Goal: Communication & Community: Share content

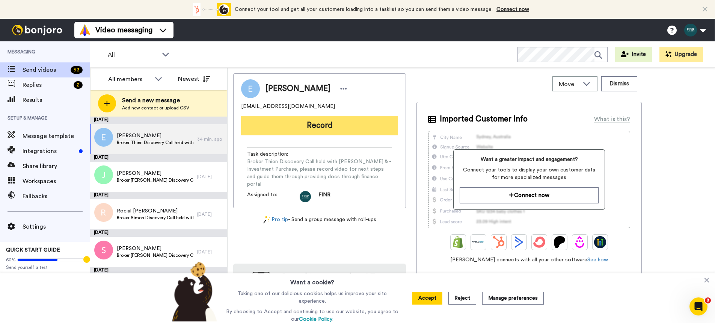
click at [322, 125] on button "Record" at bounding box center [319, 126] width 157 height 20
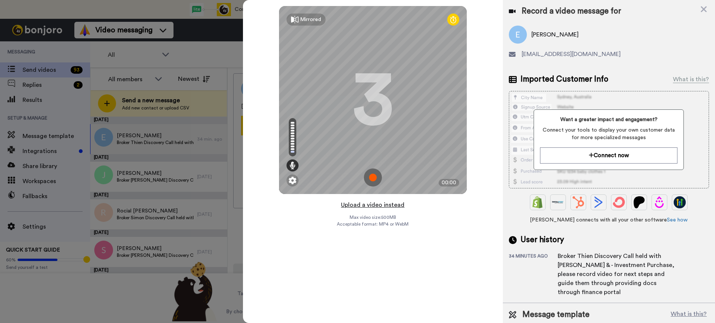
click at [386, 204] on button "Upload a video instead" at bounding box center [373, 205] width 68 height 10
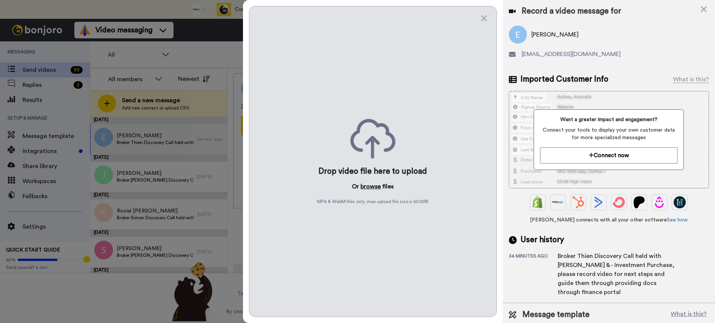
click at [373, 187] on button "browse" at bounding box center [371, 186] width 20 height 9
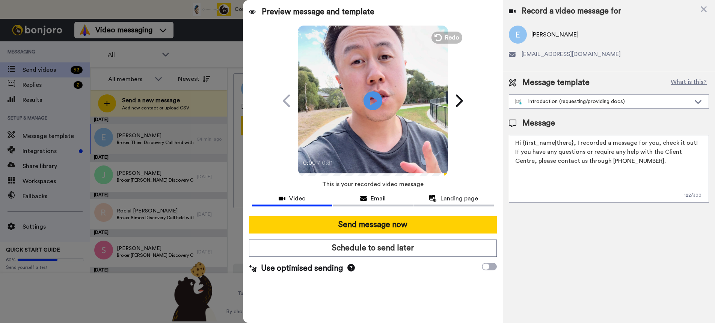
click at [214, 44] on div at bounding box center [357, 161] width 715 height 323
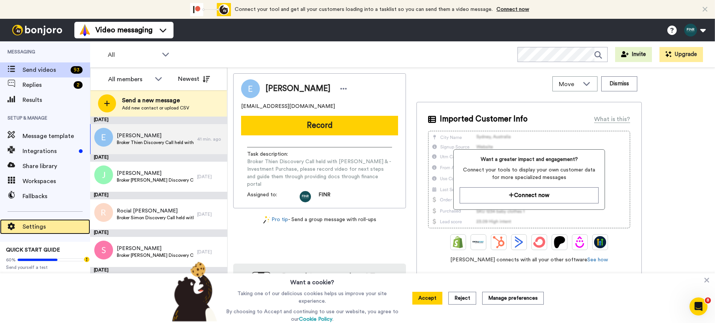
click at [38, 225] on span "Settings" at bounding box center [57, 226] width 68 height 9
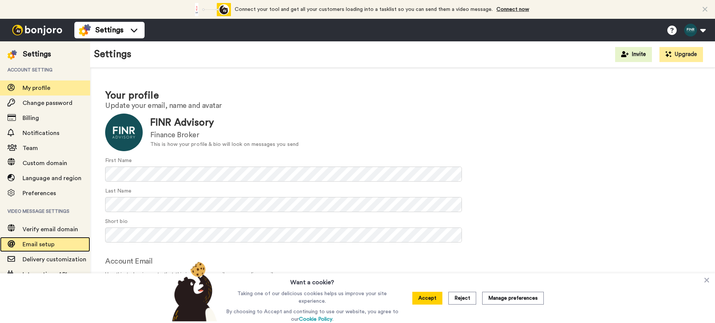
click at [40, 239] on div "Email setup" at bounding box center [45, 244] width 90 height 15
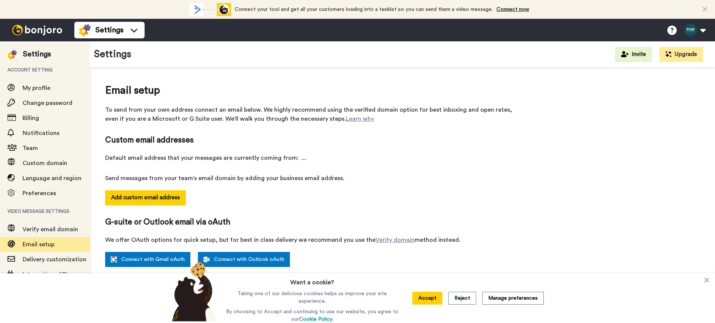
select select "159155"
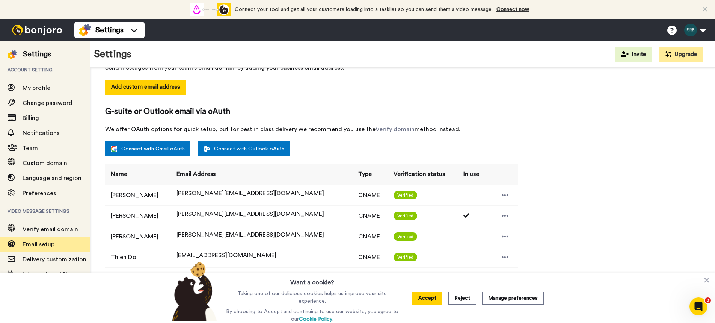
scroll to position [159, 0]
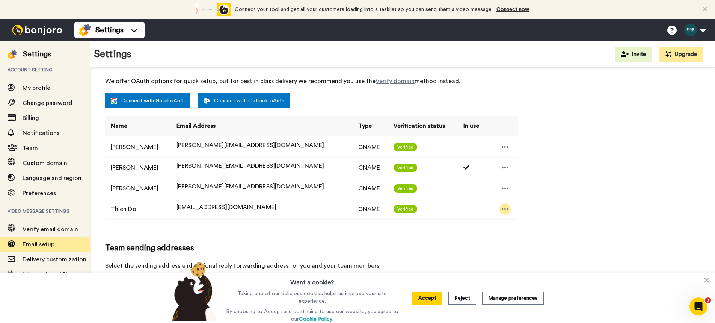
click at [502, 211] on icon at bounding box center [505, 209] width 7 height 8
click at [549, 207] on div "Email setup To send from your own address connect an email below. We highly rec…" at bounding box center [402, 134] width 595 height 421
click at [428, 295] on button "Accept" at bounding box center [427, 297] width 30 height 13
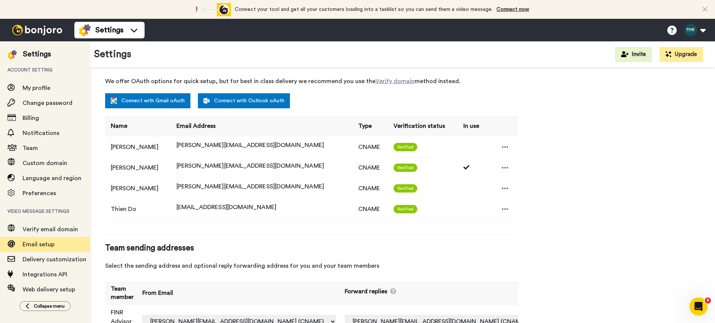
drag, startPoint x: 557, startPoint y: 230, endPoint x: 582, endPoint y: 218, distance: 27.7
click at [557, 230] on div "Email setup To send from your own address connect an email below. We highly rec…" at bounding box center [402, 134] width 595 height 421
click at [705, 10] on icon at bounding box center [705, 10] width 5 height 8
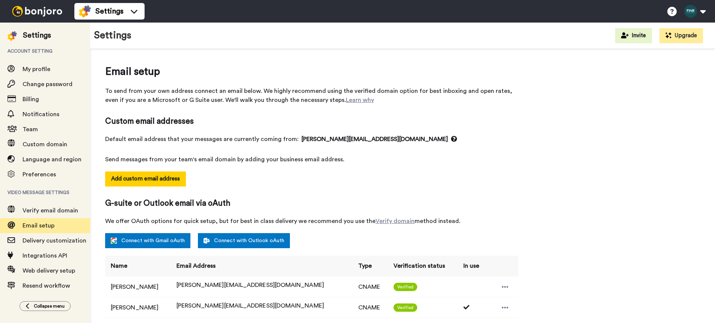
select select "159155"
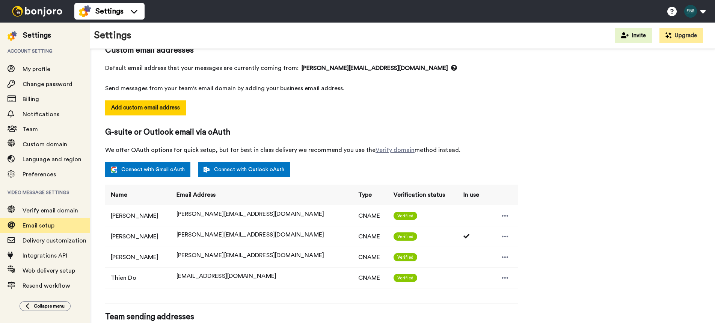
scroll to position [159, 0]
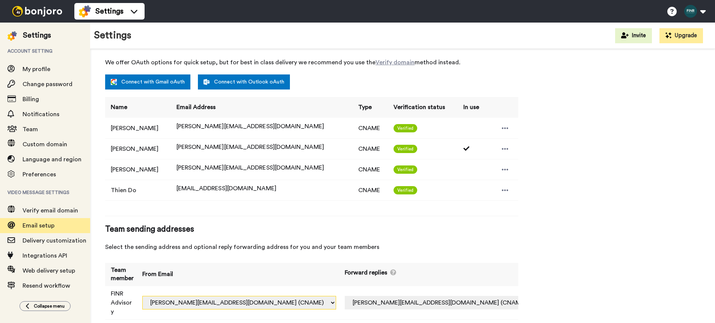
click at [320, 298] on select "[PERSON_NAME][EMAIL_ADDRESS][DOMAIN_NAME] (CNAME) [EMAIL_ADDRESS][DOMAIN_NAME] …" at bounding box center [239, 303] width 194 height 14
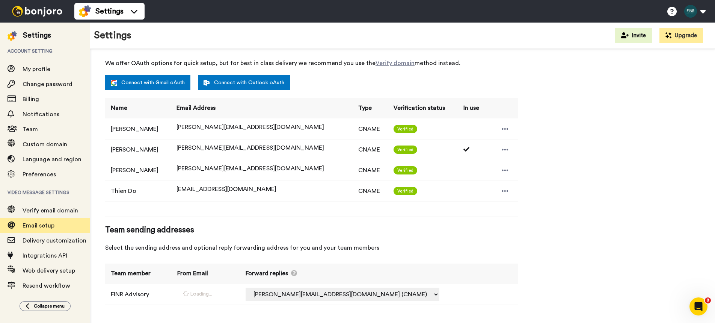
select select "146163"
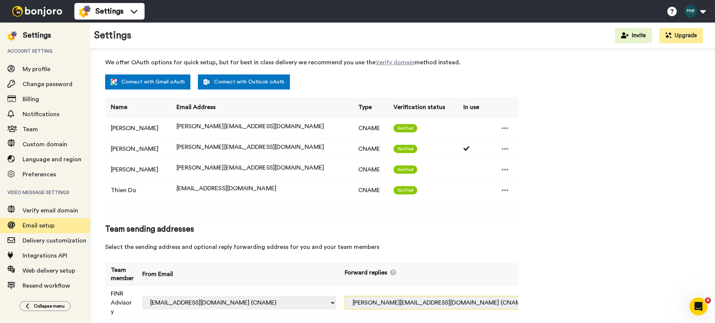
click at [481, 298] on select "Off [PERSON_NAME][EMAIL_ADDRESS][DOMAIN_NAME] (CNAME) [PERSON_NAME][EMAIL_ADDRE…" at bounding box center [442, 303] width 194 height 14
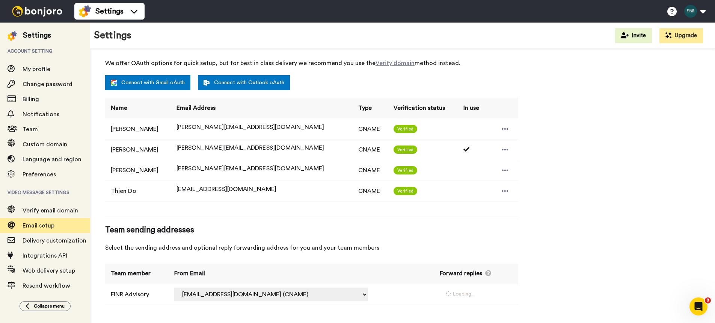
select select "146163"
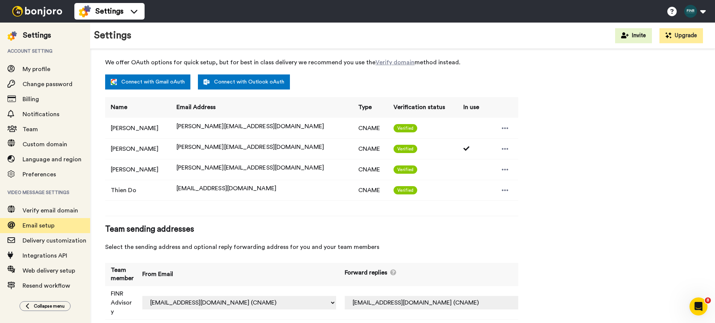
click at [549, 250] on div "Email setup To send from your own address connect an email below. We highly rec…" at bounding box center [402, 115] width 595 height 421
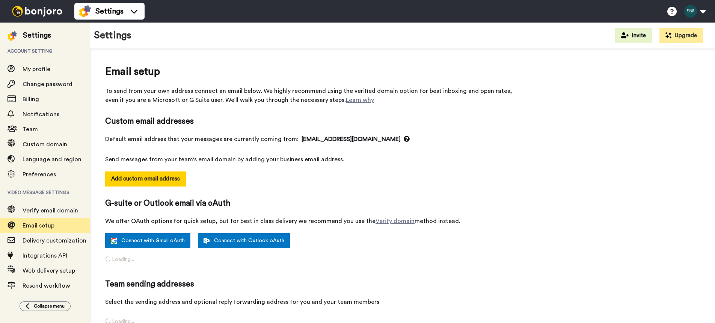
select select "146163"
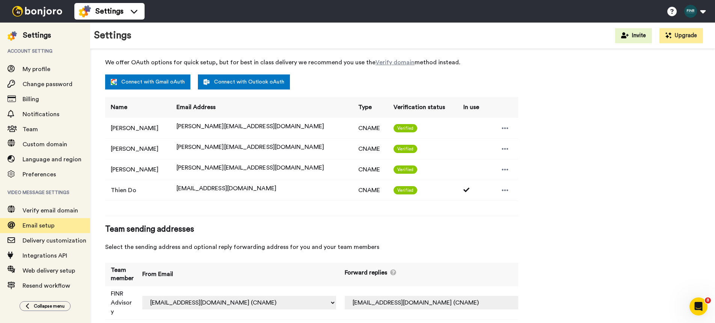
click at [37, 14] on img at bounding box center [37, 11] width 56 height 11
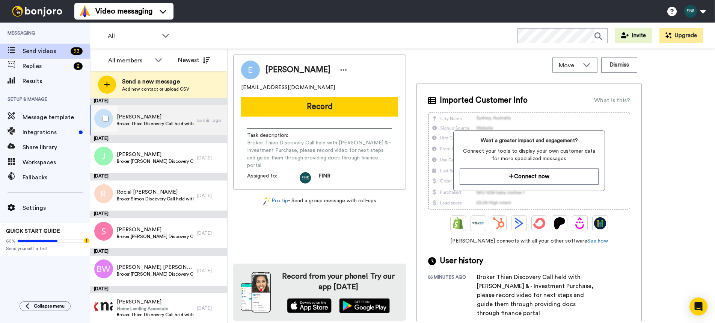
click at [141, 124] on span "Broker Thien Discovery Call held with Ernest Bowora & - Investment Purchase, pl…" at bounding box center [155, 124] width 77 height 6
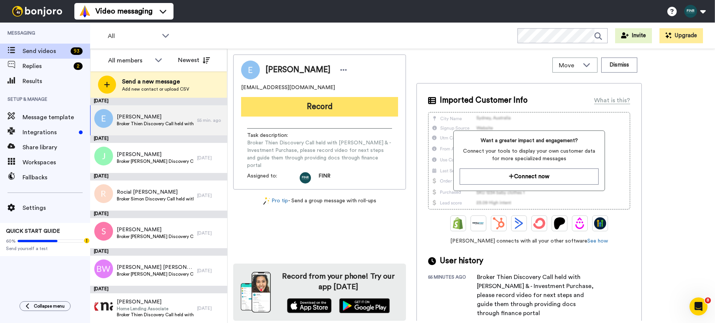
click at [336, 113] on button "Record" at bounding box center [319, 107] width 157 height 20
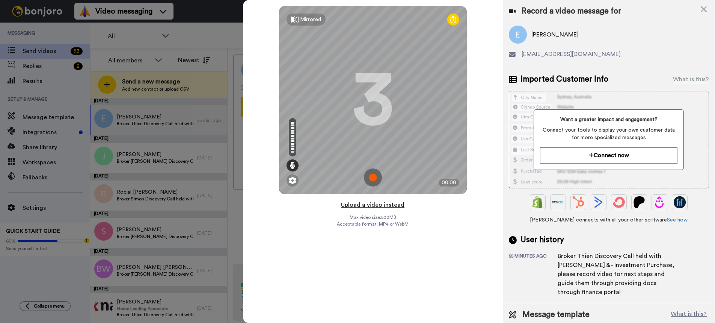
click at [376, 205] on button "Upload a video instead" at bounding box center [373, 205] width 68 height 10
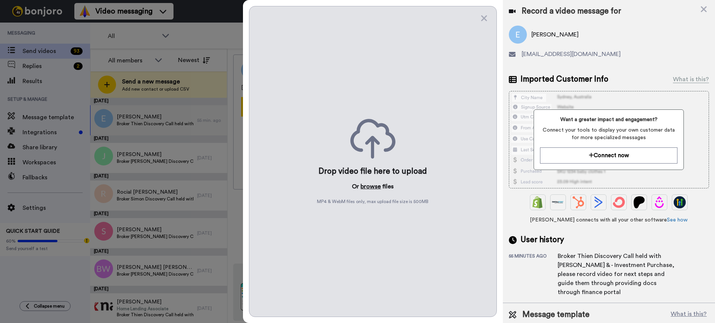
click at [375, 187] on button "browse" at bounding box center [371, 186] width 20 height 9
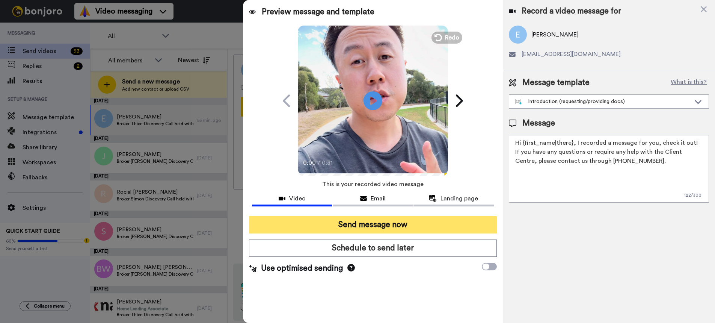
click at [365, 230] on button "Send message now" at bounding box center [373, 224] width 248 height 17
